Goal: Information Seeking & Learning: Learn about a topic

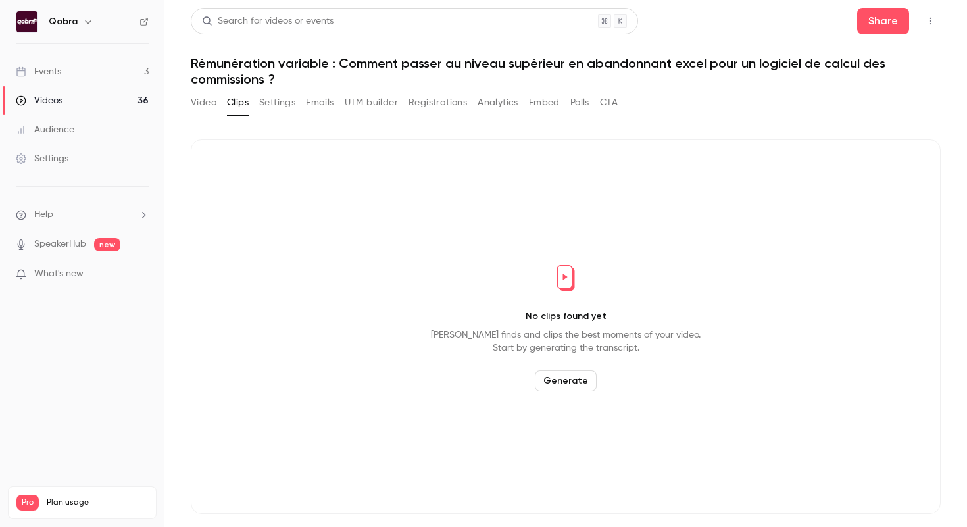
click at [99, 62] on link "Events 3" at bounding box center [82, 71] width 165 height 29
click at [106, 74] on link "Events 3" at bounding box center [82, 71] width 165 height 29
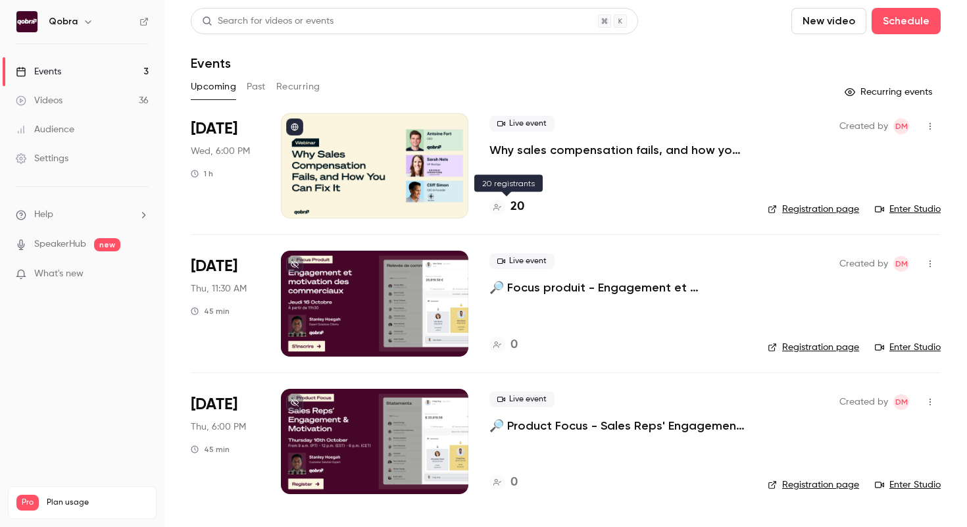
click at [523, 212] on h4 "20" at bounding box center [518, 207] width 14 height 18
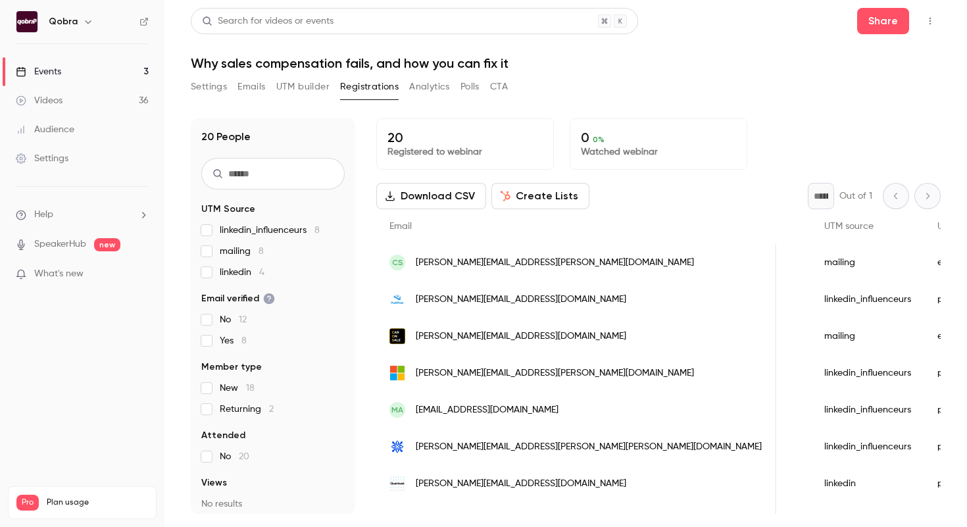
click at [82, 72] on link "Events 3" at bounding box center [82, 71] width 165 height 29
